Goal: Check status: Check status

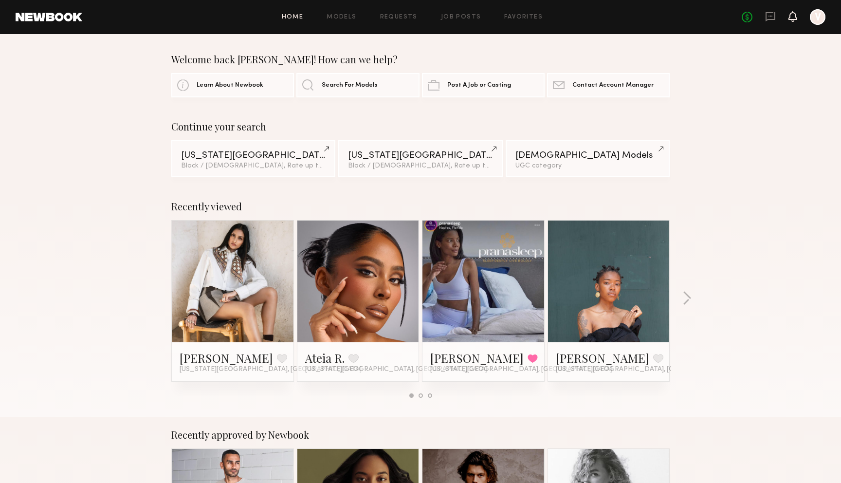
click at [791, 18] on icon at bounding box center [793, 16] width 8 height 7
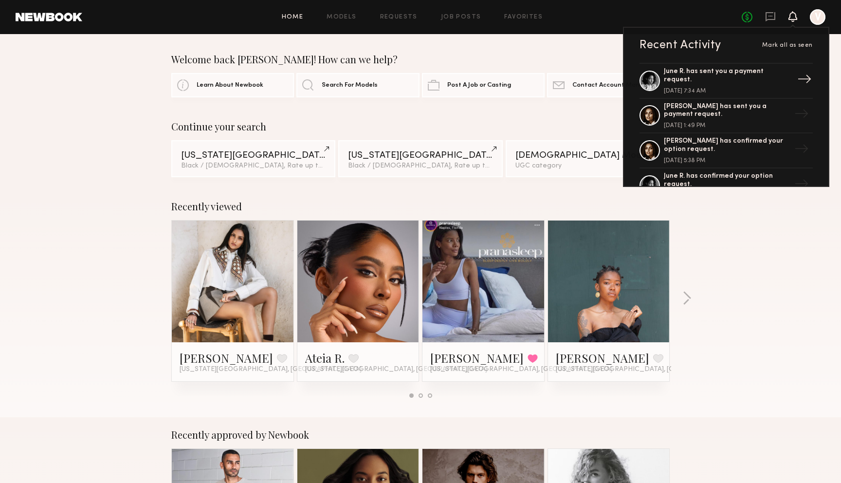
click at [757, 88] on div "[DATE] 7:34 AM" at bounding box center [727, 91] width 126 height 6
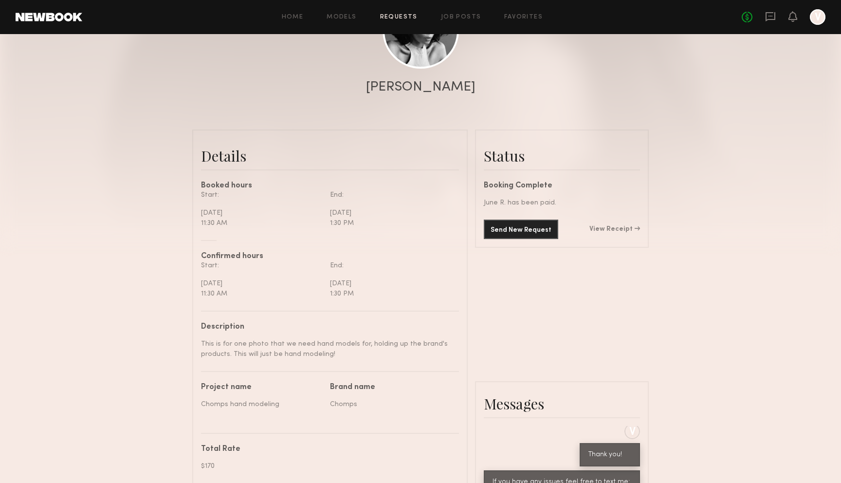
scroll to position [151, 0]
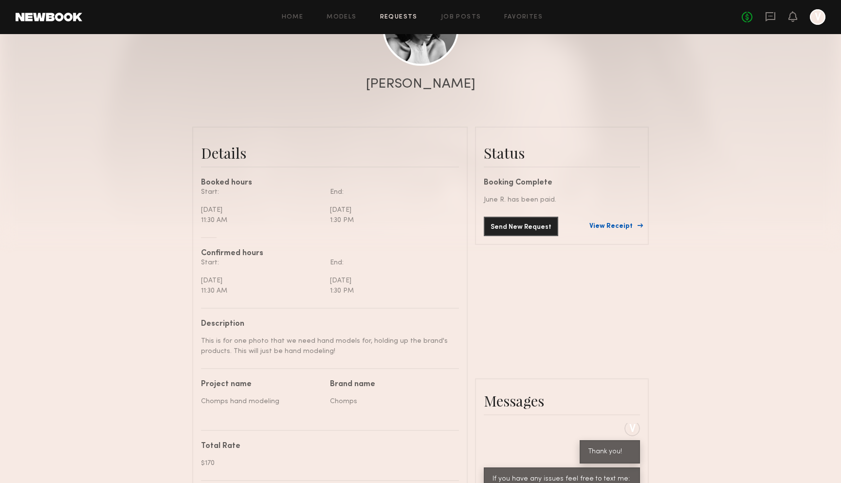
click at [629, 224] on link "View Receipt" at bounding box center [614, 226] width 51 height 7
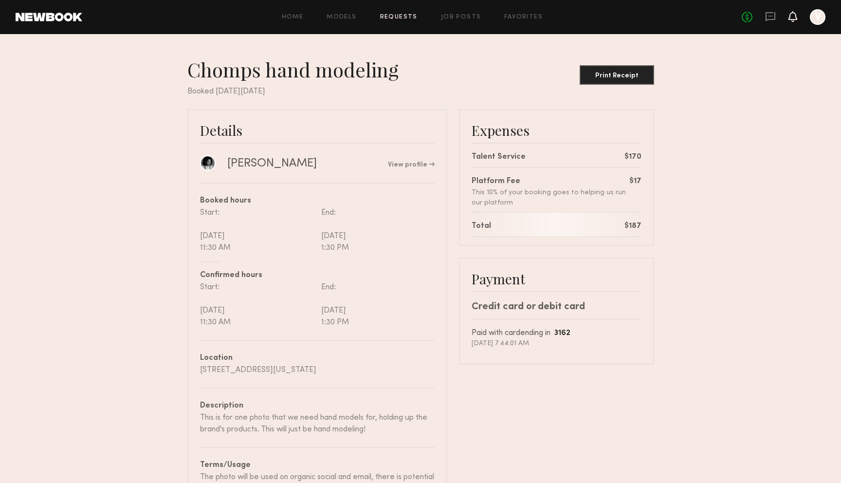
click at [795, 19] on icon at bounding box center [793, 16] width 8 height 7
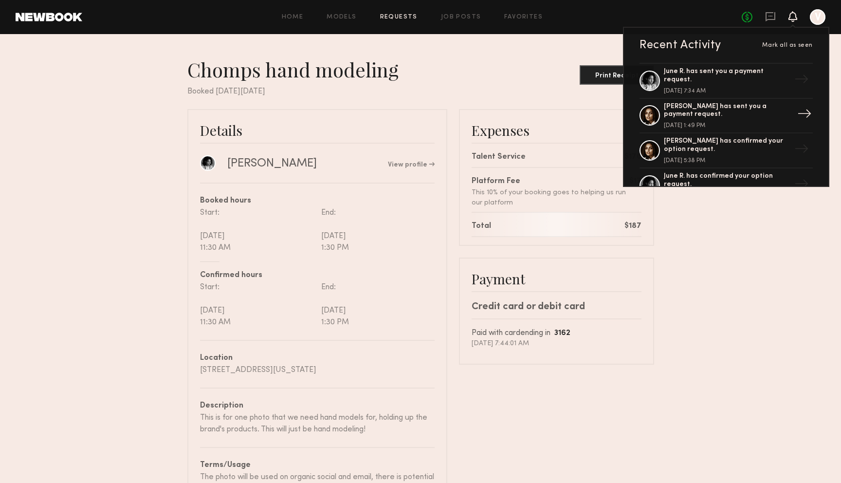
click at [752, 123] on div "[DATE] 1:49 PM" at bounding box center [727, 126] width 126 height 6
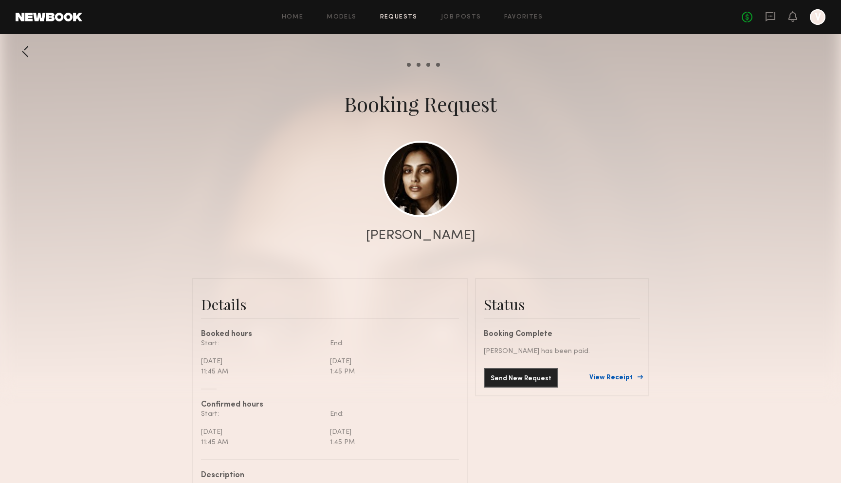
scroll to position [651, 0]
click at [620, 376] on link "View Receipt" at bounding box center [614, 377] width 51 height 7
